Goal: Information Seeking & Learning: Learn about a topic

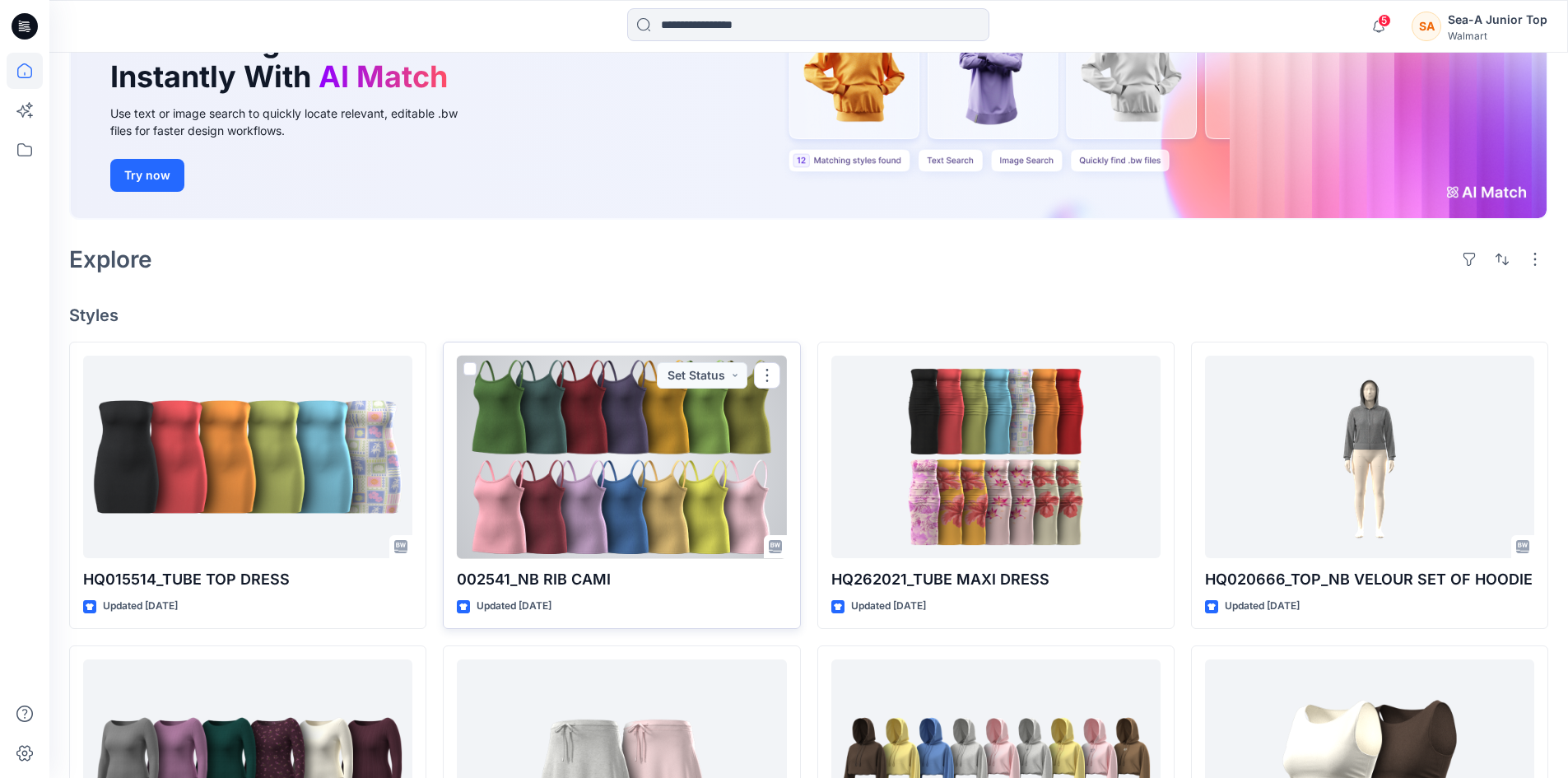
scroll to position [330, 0]
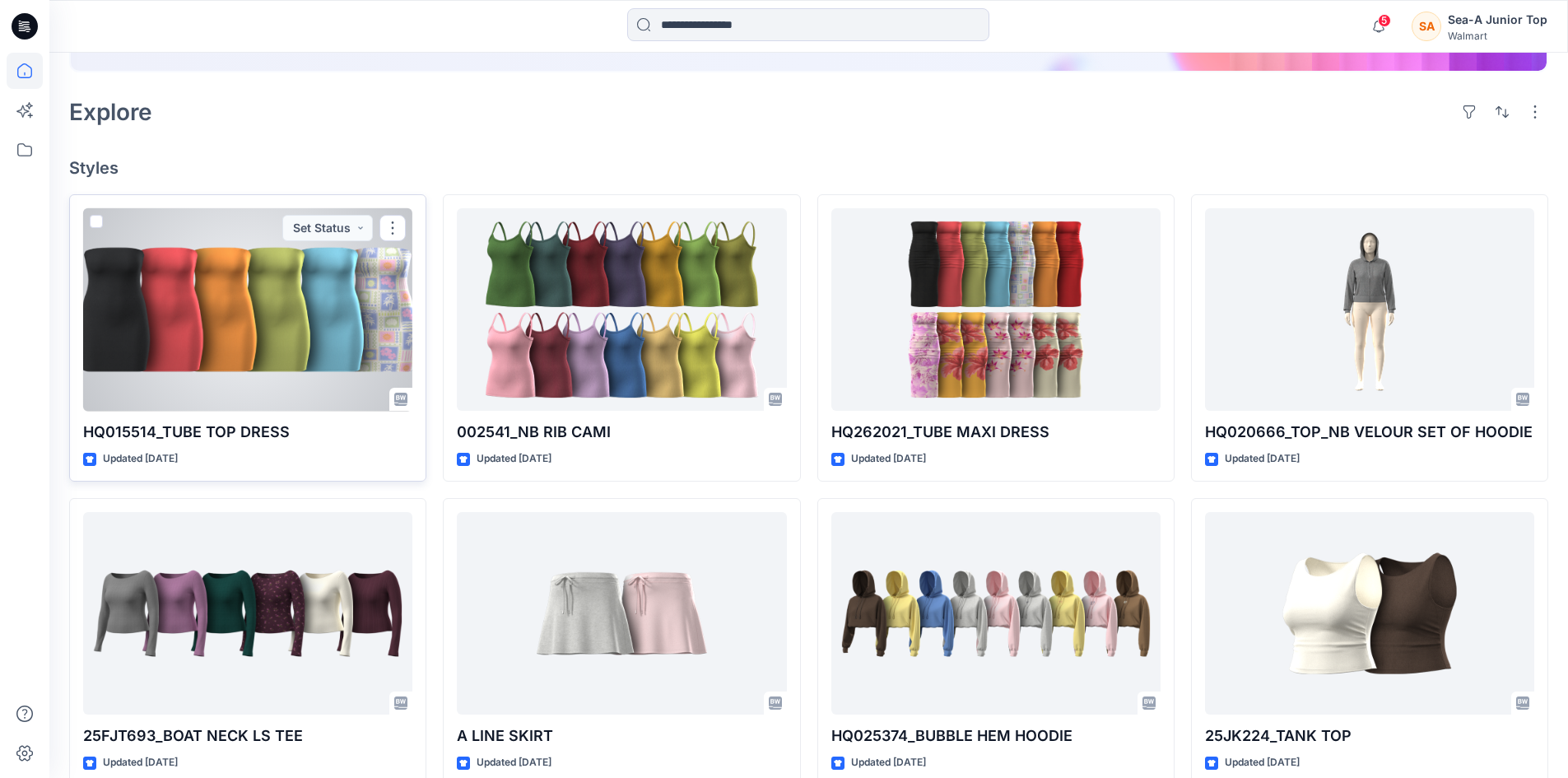
click at [211, 428] on p "HQ015514_TUBE TOP DRESS" at bounding box center [247, 432] width 330 height 23
click at [263, 344] on div at bounding box center [247, 310] width 330 height 203
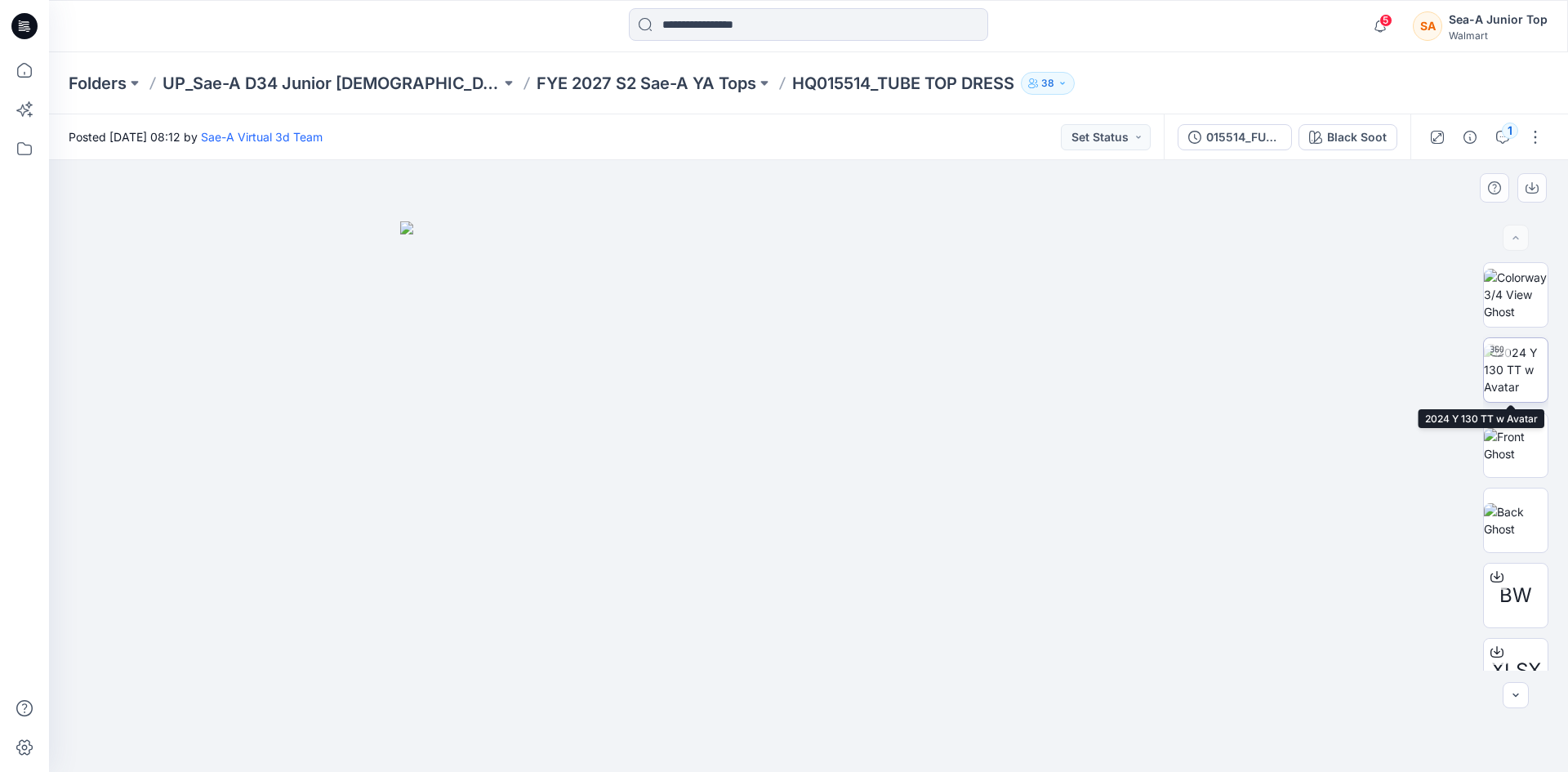
click at [1506, 362] on img at bounding box center [1516, 370] width 64 height 52
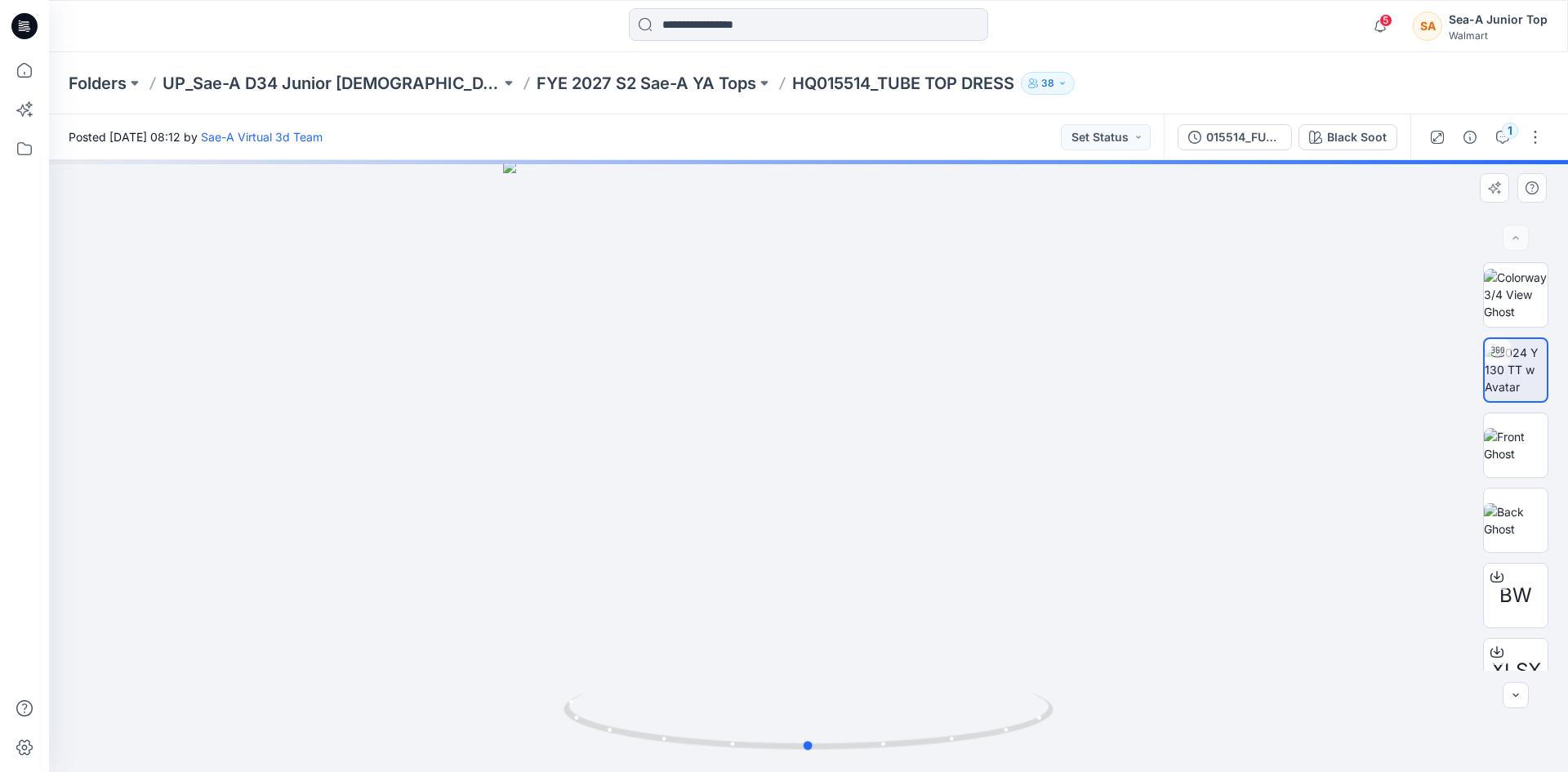
click at [1043, 630] on div at bounding box center [808, 465] width 1518 height 612
drag, startPoint x: 696, startPoint y: 624, endPoint x: 796, endPoint y: 640, distance: 101.3
click at [756, 639] on div at bounding box center [808, 465] width 1518 height 612
click at [903, 640] on div at bounding box center [808, 465] width 1518 height 612
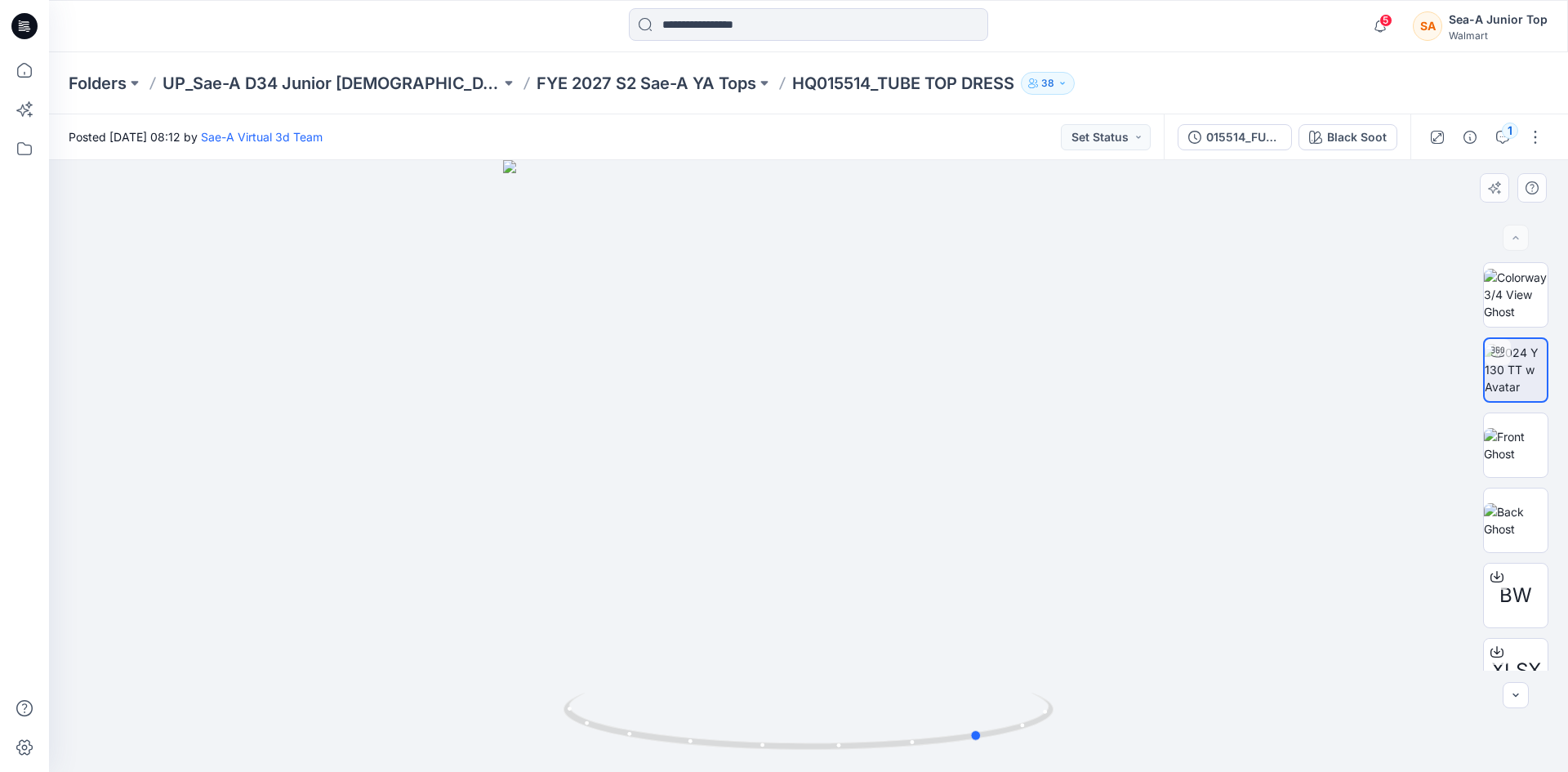
drag, startPoint x: 784, startPoint y: 646, endPoint x: 898, endPoint y: 659, distance: 114.7
click at [898, 659] on div at bounding box center [808, 465] width 1518 height 612
drag, startPoint x: 633, startPoint y: 131, endPoint x: 186, endPoint y: 75, distance: 450.5
click at [633, 131] on div "Posted [DATE] 08:12 by Sae-A Virtual 3d Team Set Status" at bounding box center [606, 137] width 1115 height 45
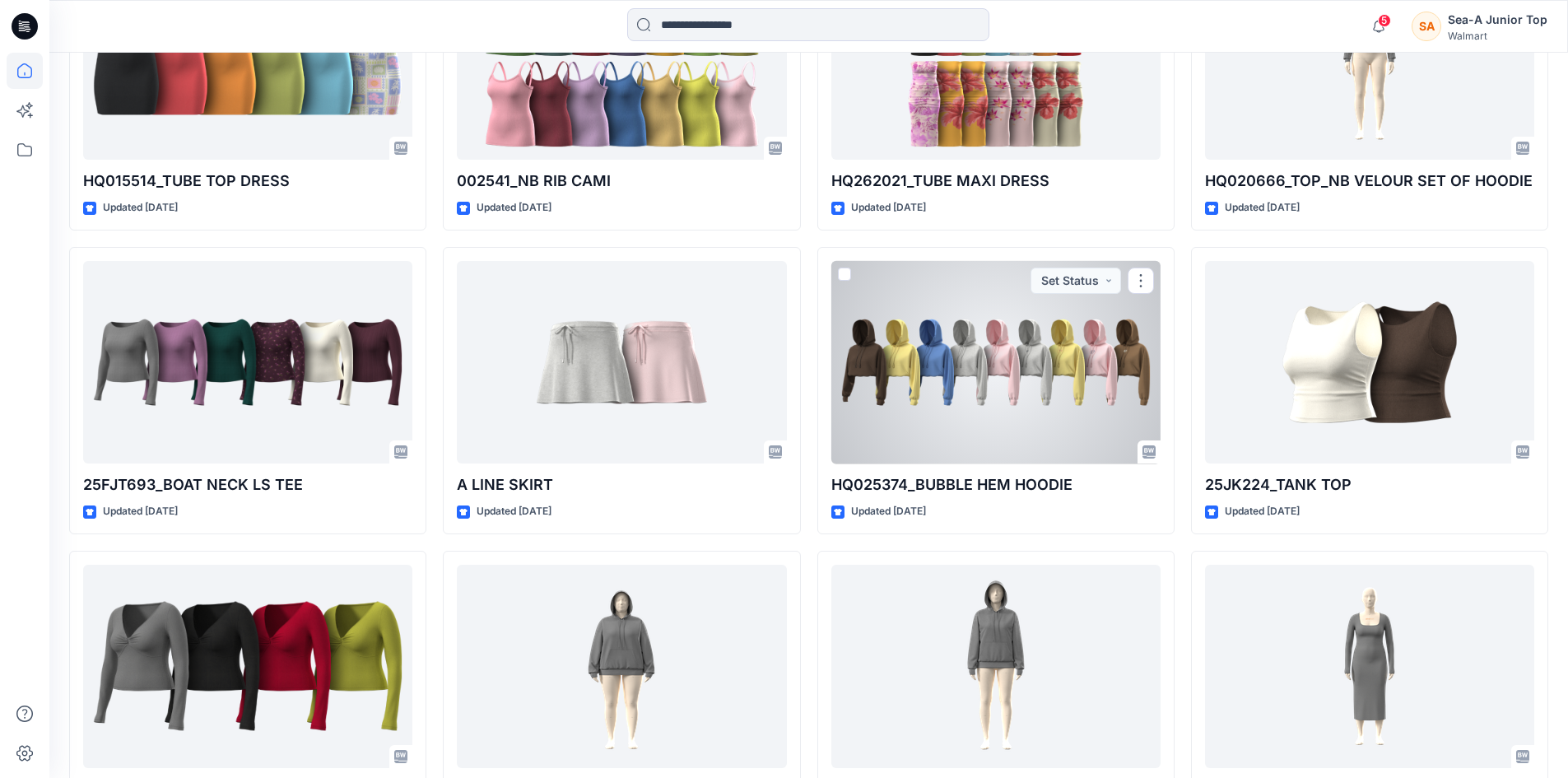
scroll to position [651, 0]
